Goal: Navigation & Orientation: Go to known website

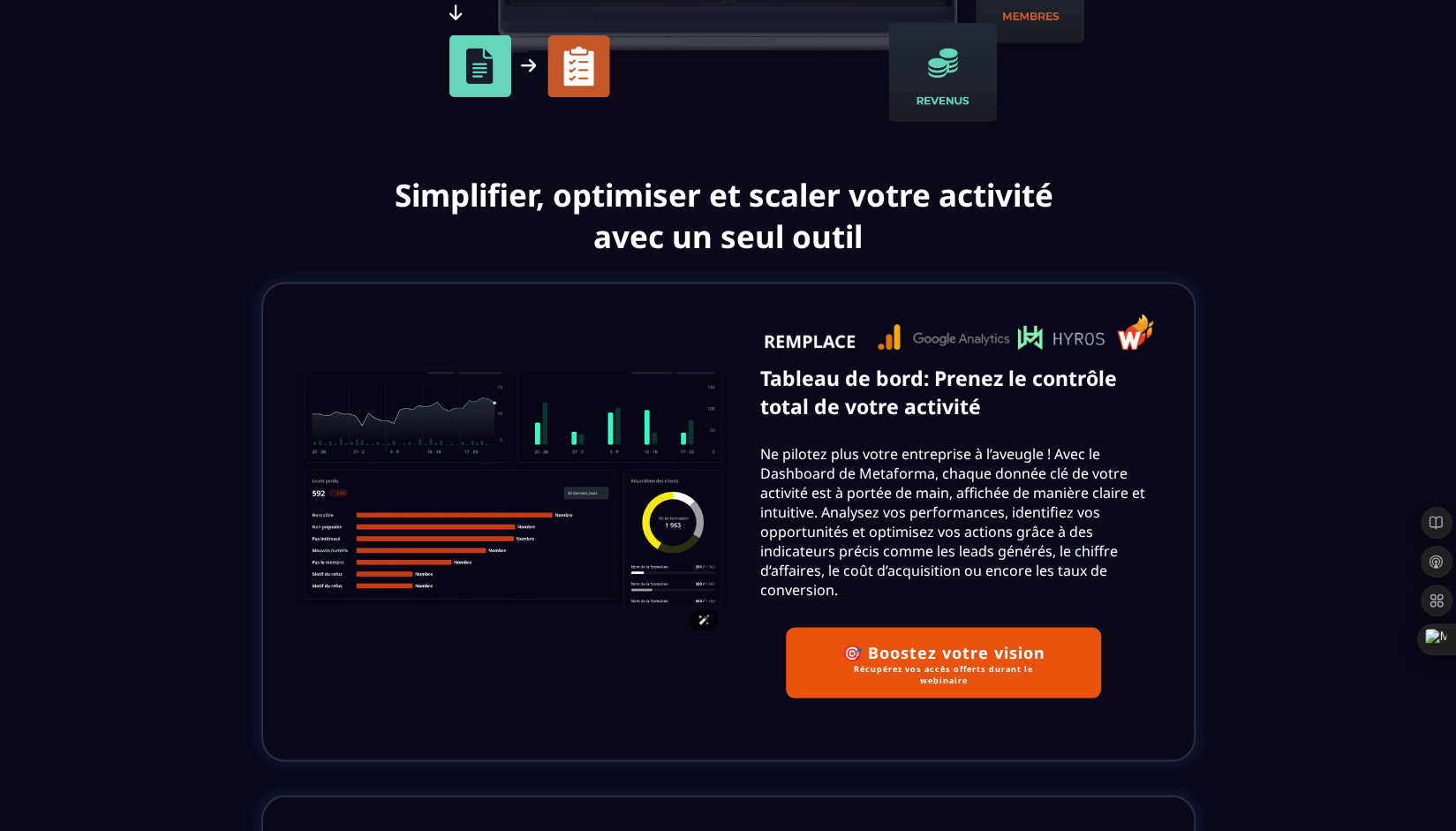
scroll to position [1875, 0]
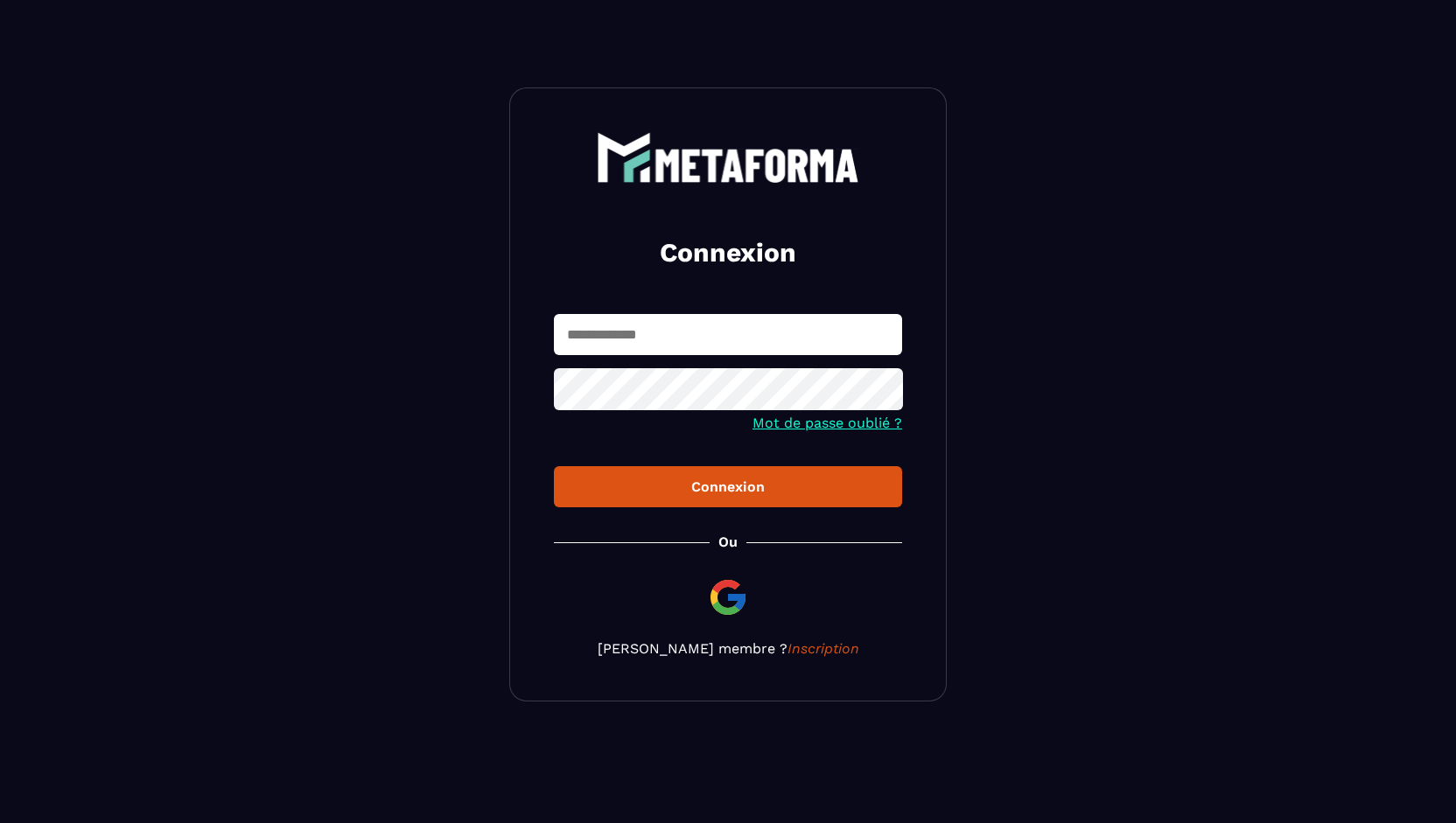
type input "**********"
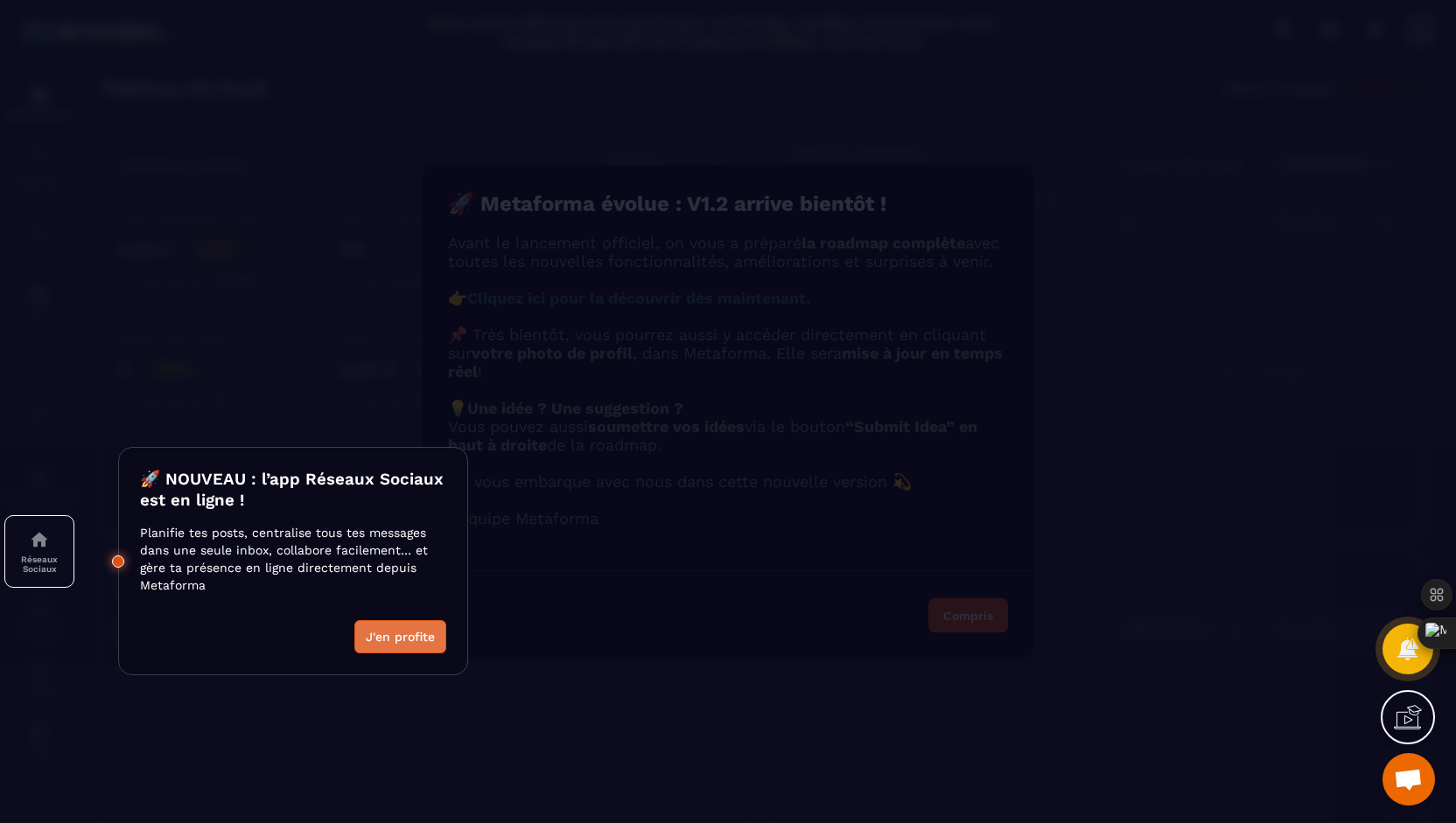
click at [417, 640] on button "J'en profite" at bounding box center [400, 637] width 92 height 33
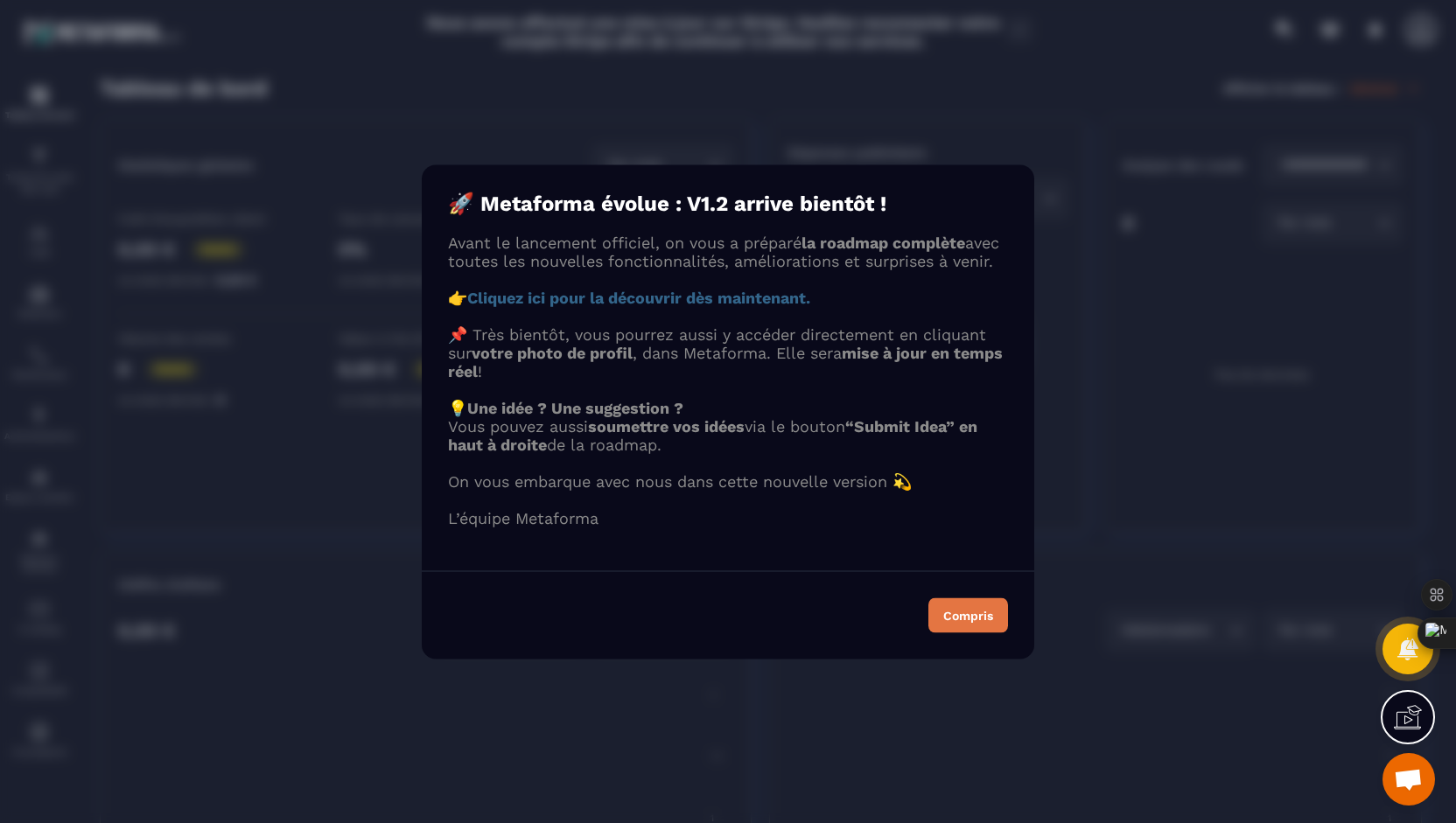
click at [959, 621] on div "Compris" at bounding box center [969, 614] width 50 height 12
